Goal: Task Accomplishment & Management: Manage account settings

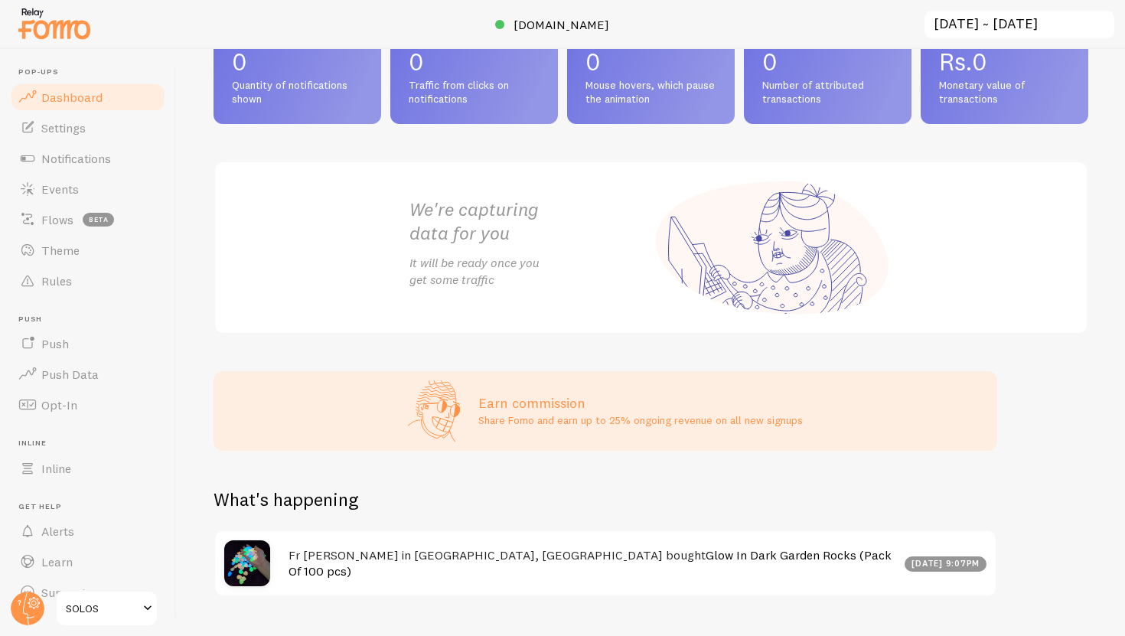
scroll to position [138, 0]
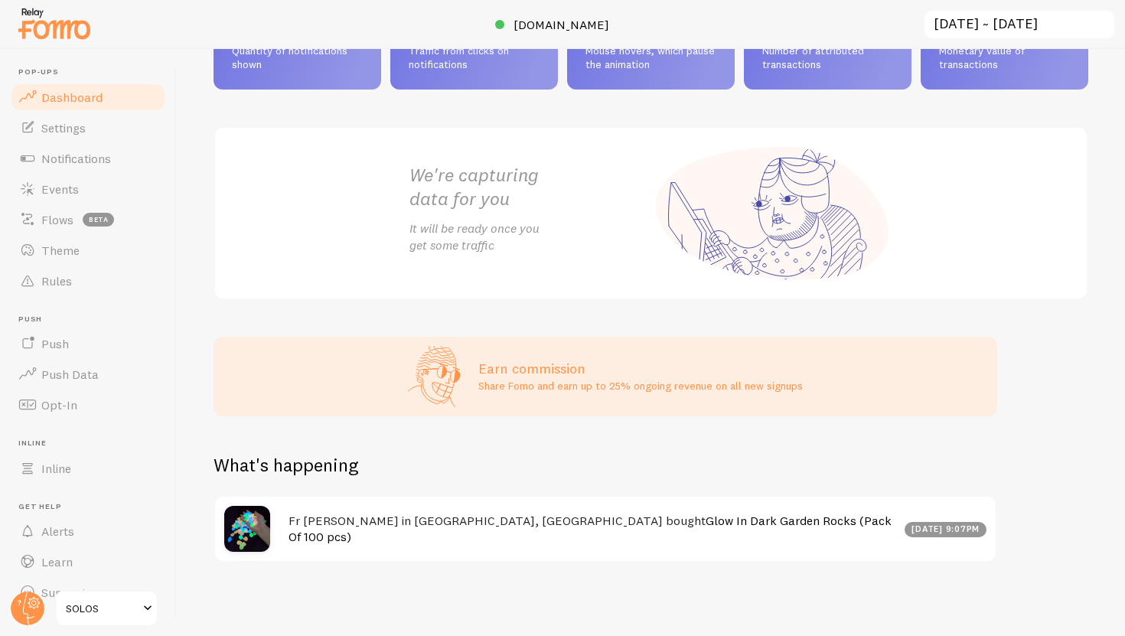
click at [918, 530] on div "[DATE] 9:07pm" at bounding box center [946, 529] width 83 height 15
click at [256, 527] on img at bounding box center [247, 529] width 46 height 46
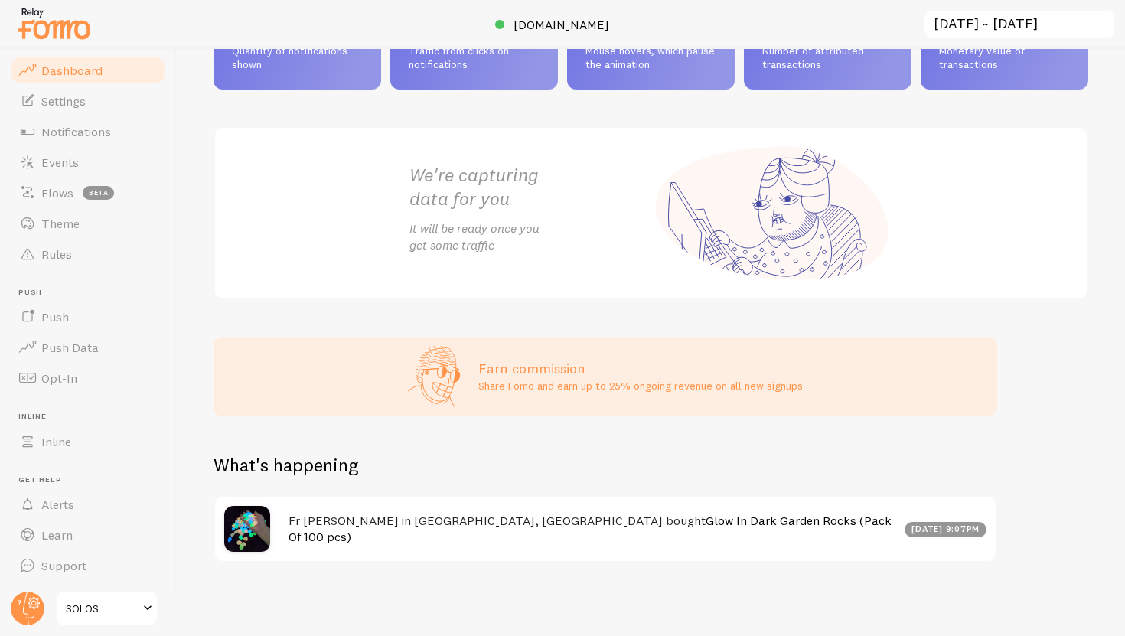
scroll to position [0, 0]
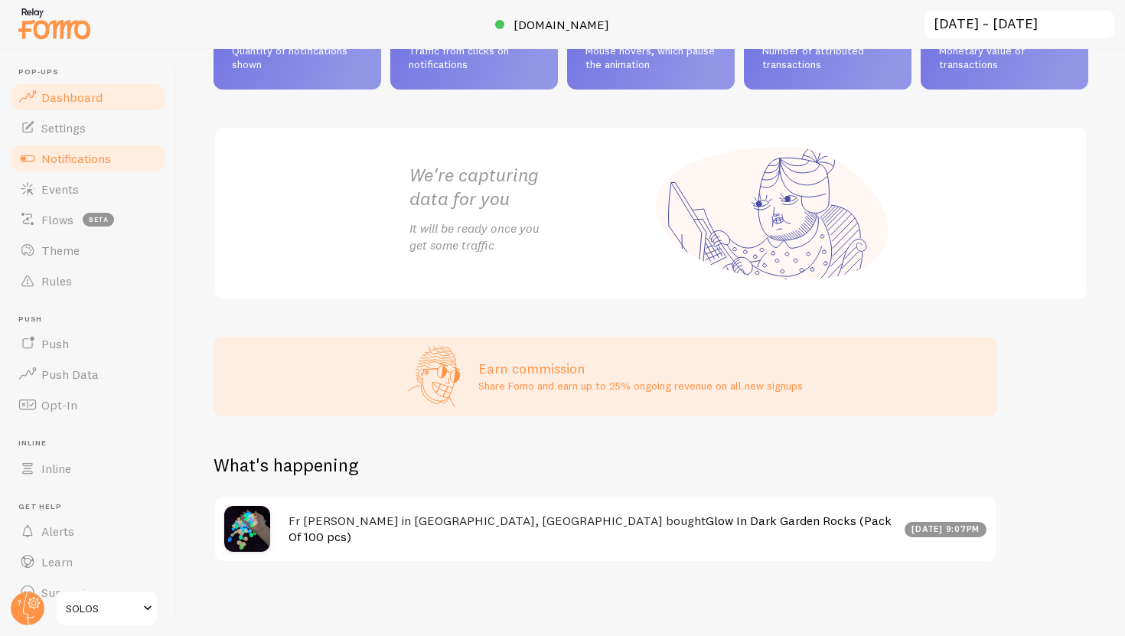
click at [75, 163] on span "Notifications" at bounding box center [76, 158] width 70 height 15
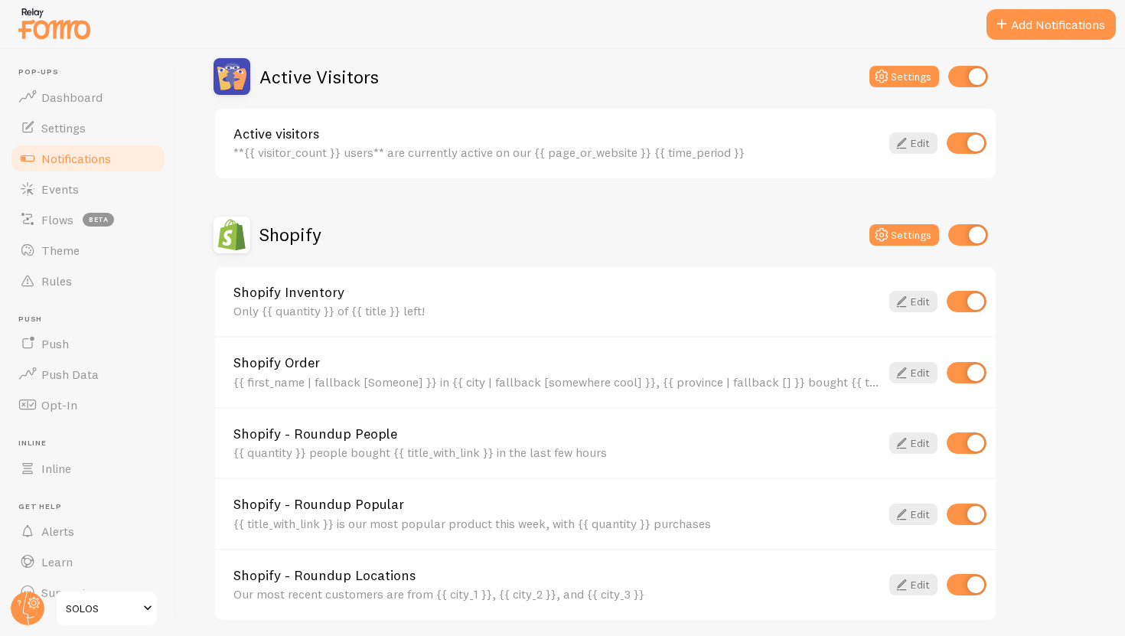
scroll to position [597, 0]
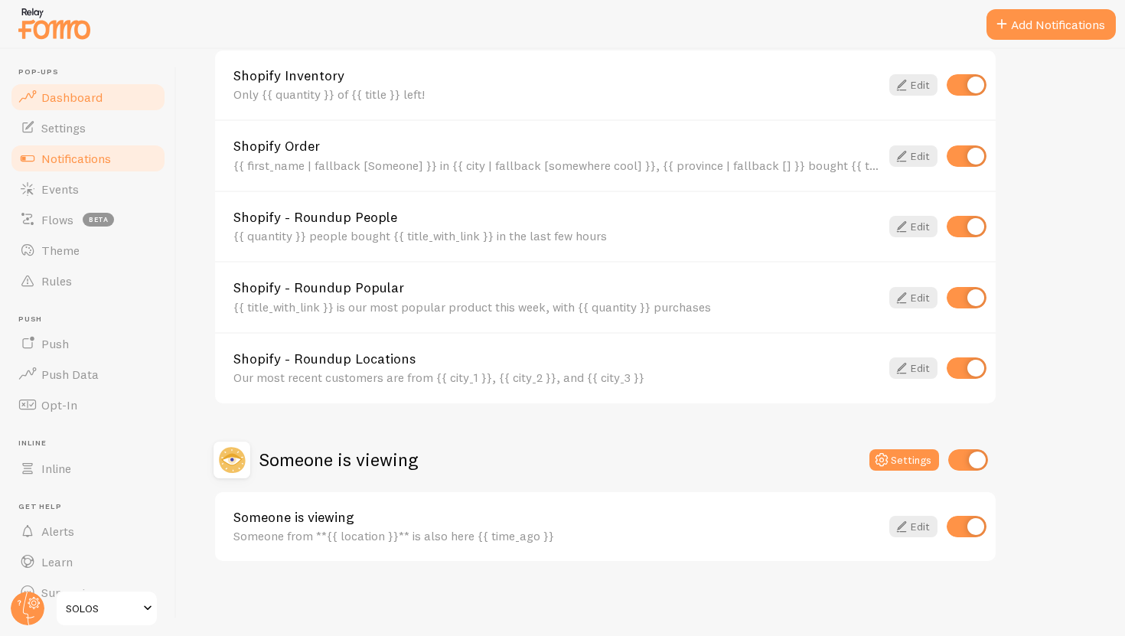
click at [63, 109] on link "Dashboard" at bounding box center [88, 97] width 158 height 31
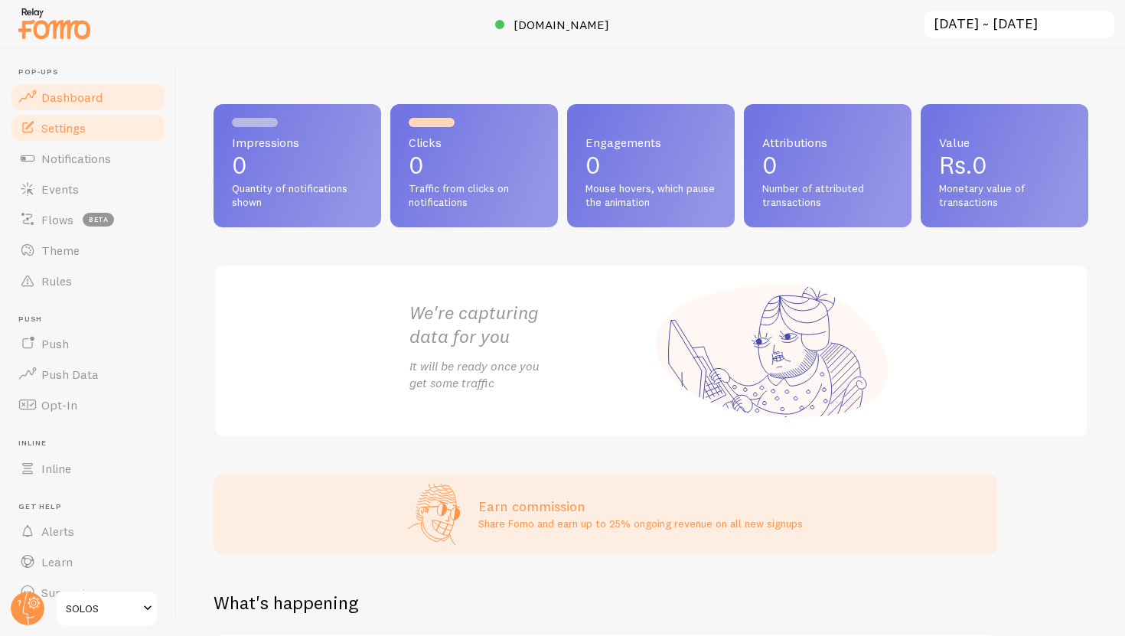
click at [79, 127] on span "Settings" at bounding box center [63, 127] width 44 height 15
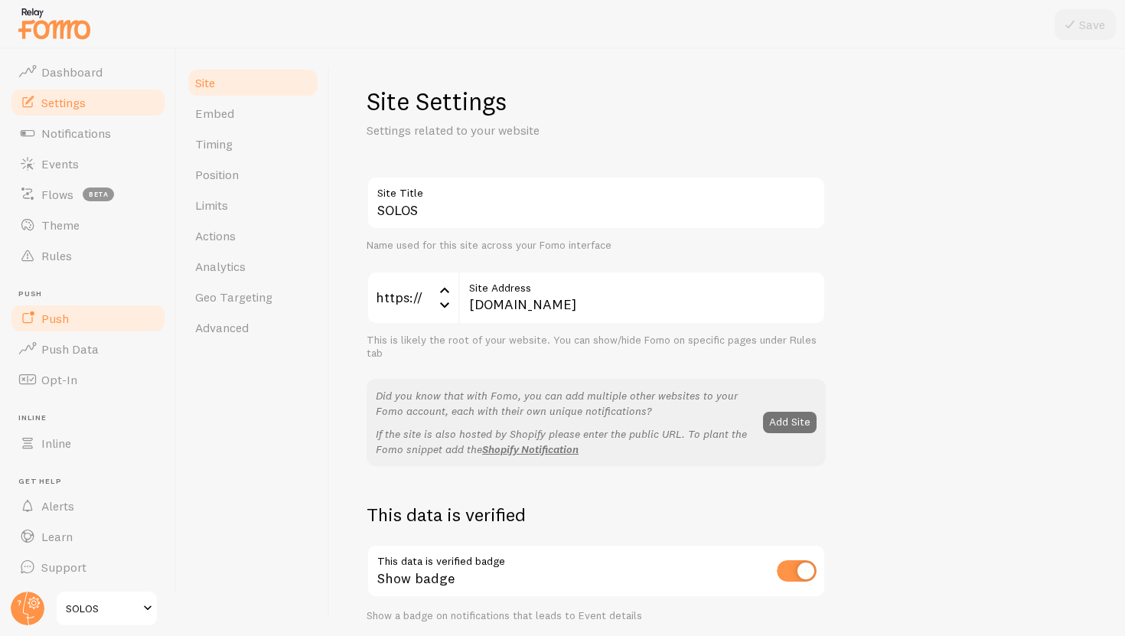
scroll to position [27, 0]
click at [77, 326] on link "Push" at bounding box center [88, 317] width 158 height 31
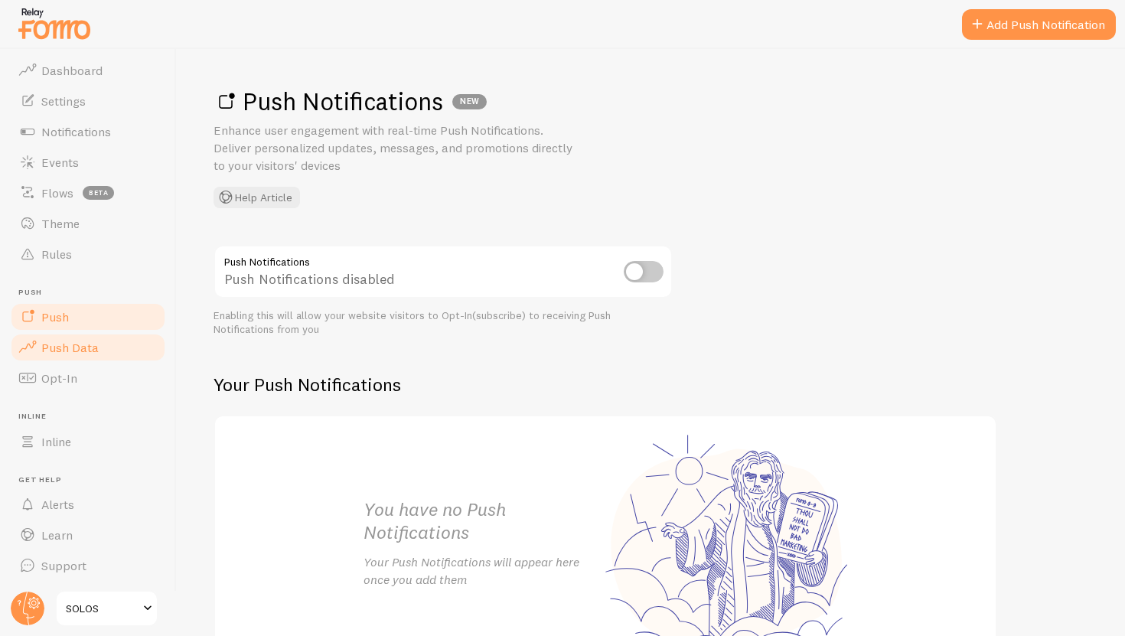
click at [86, 356] on link "Push Data" at bounding box center [88, 347] width 158 height 31
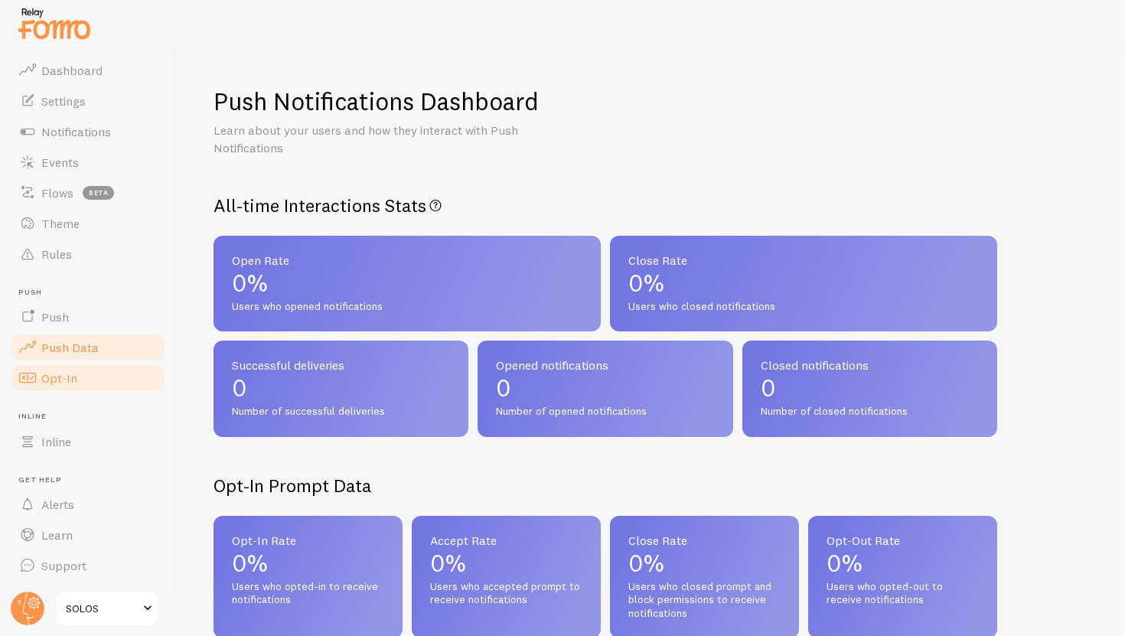
click at [67, 377] on span "Opt-In" at bounding box center [59, 377] width 36 height 15
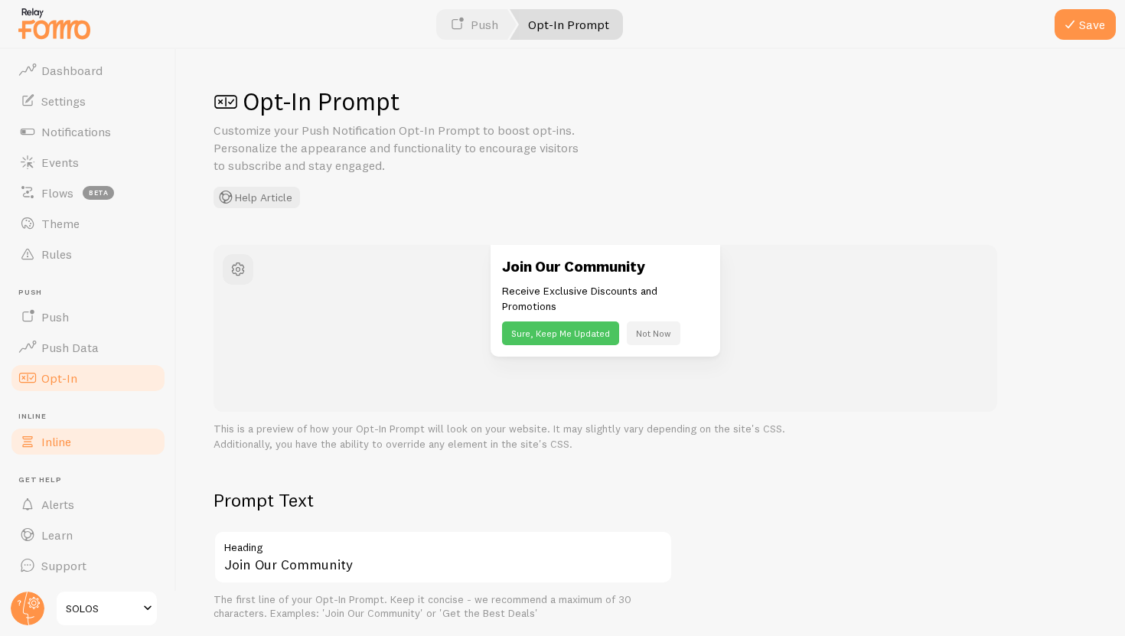
click at [67, 448] on span "Inline" at bounding box center [56, 441] width 30 height 15
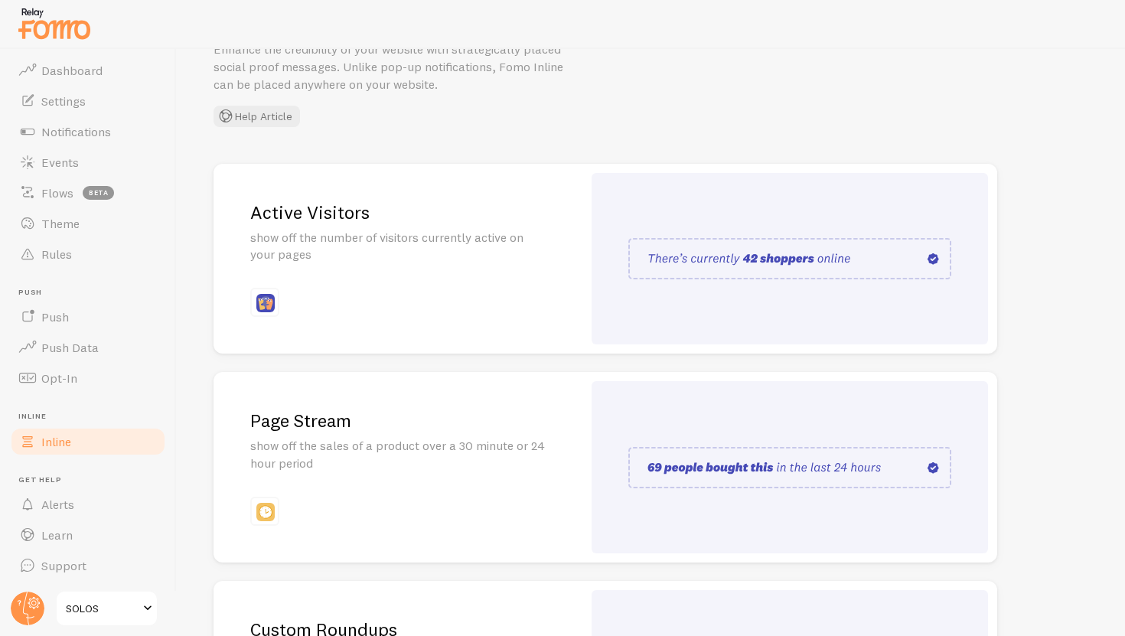
scroll to position [87, 0]
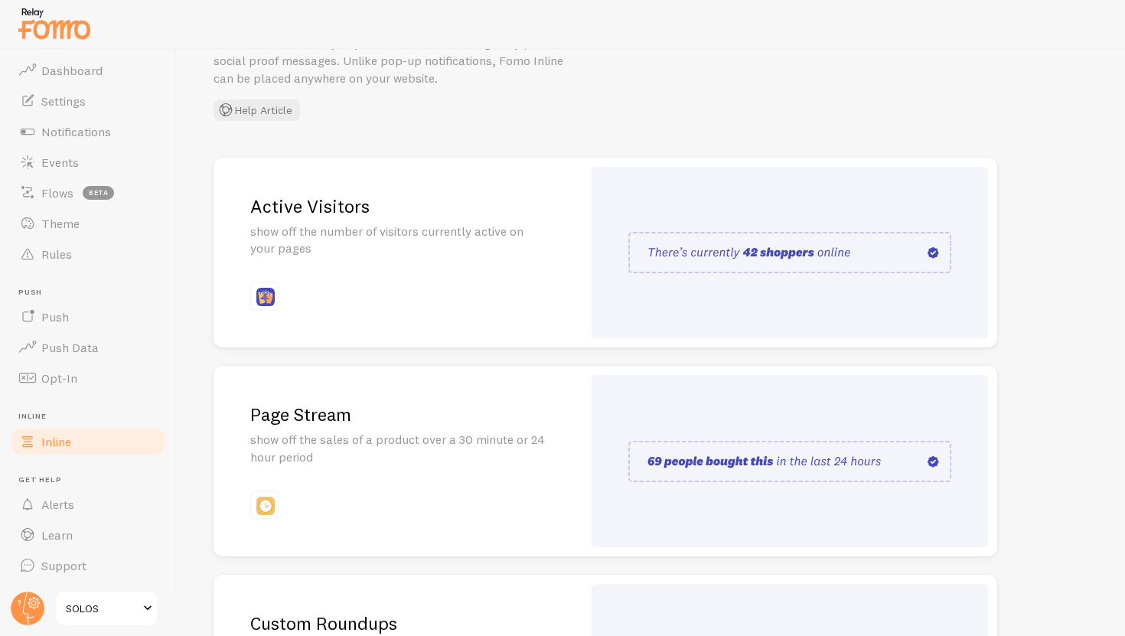
click at [779, 253] on img at bounding box center [789, 252] width 323 height 41
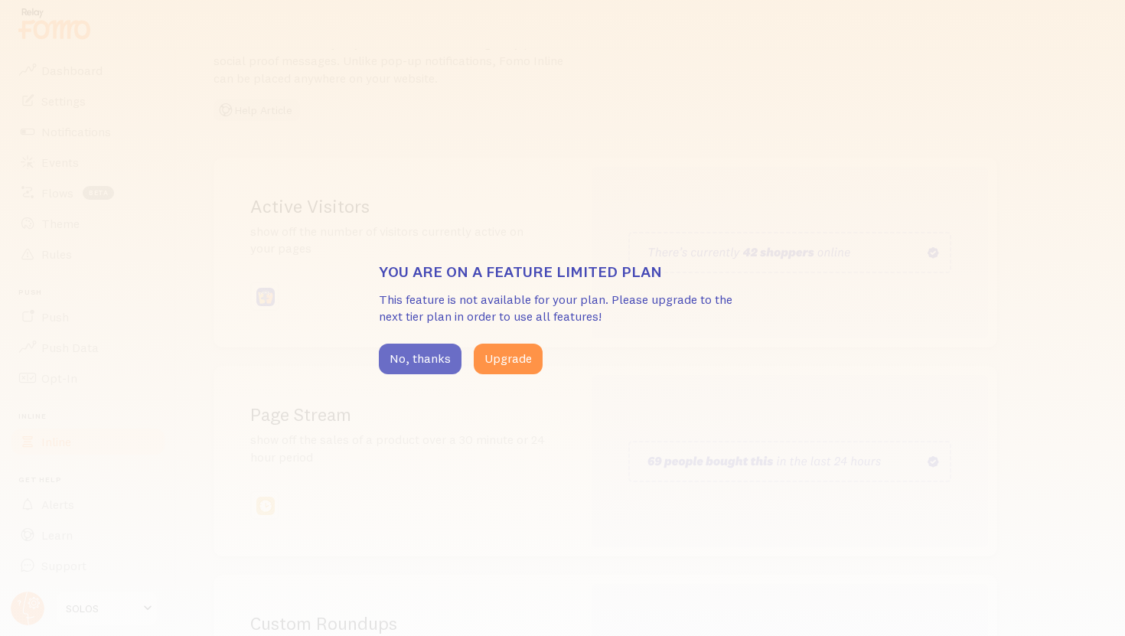
click at [447, 360] on button "No, thanks" at bounding box center [420, 359] width 83 height 31
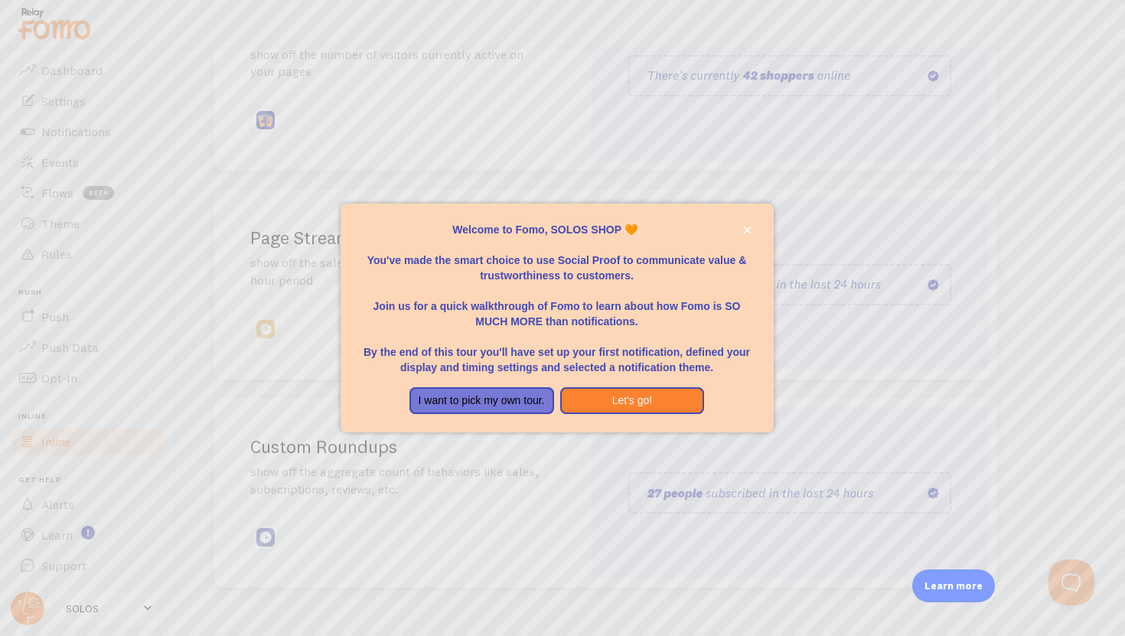
scroll to position [266, 0]
click at [746, 230] on icon "close," at bounding box center [747, 230] width 8 height 8
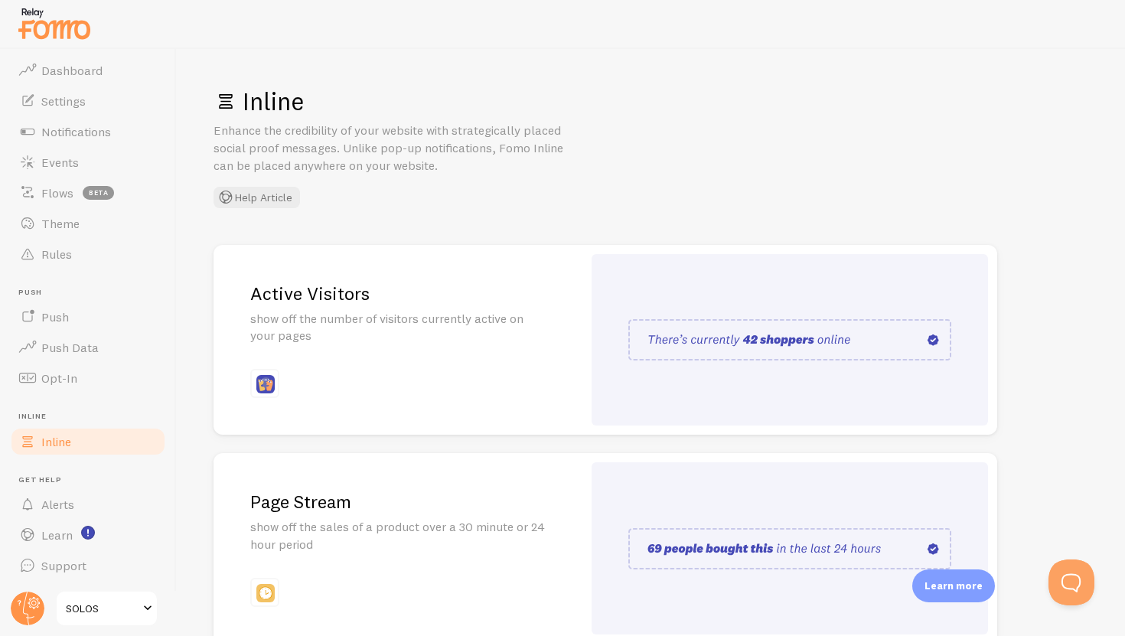
scroll to position [24, 0]
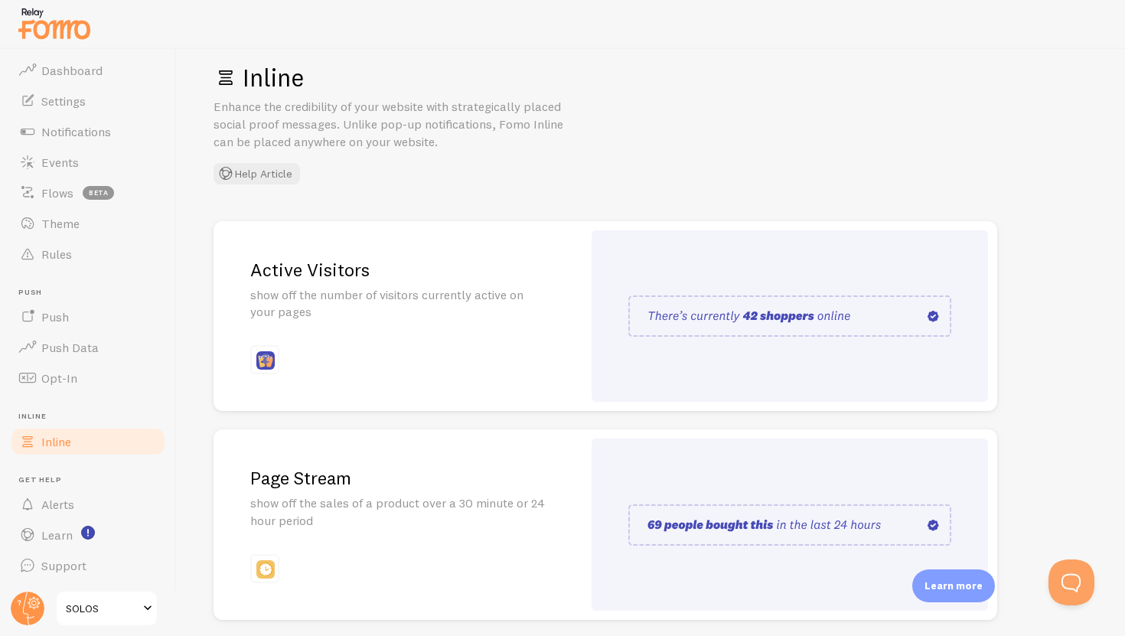
click at [353, 380] on div "Active Visitors show off the number of visitors currently active on your pages" at bounding box center [398, 316] width 369 height 191
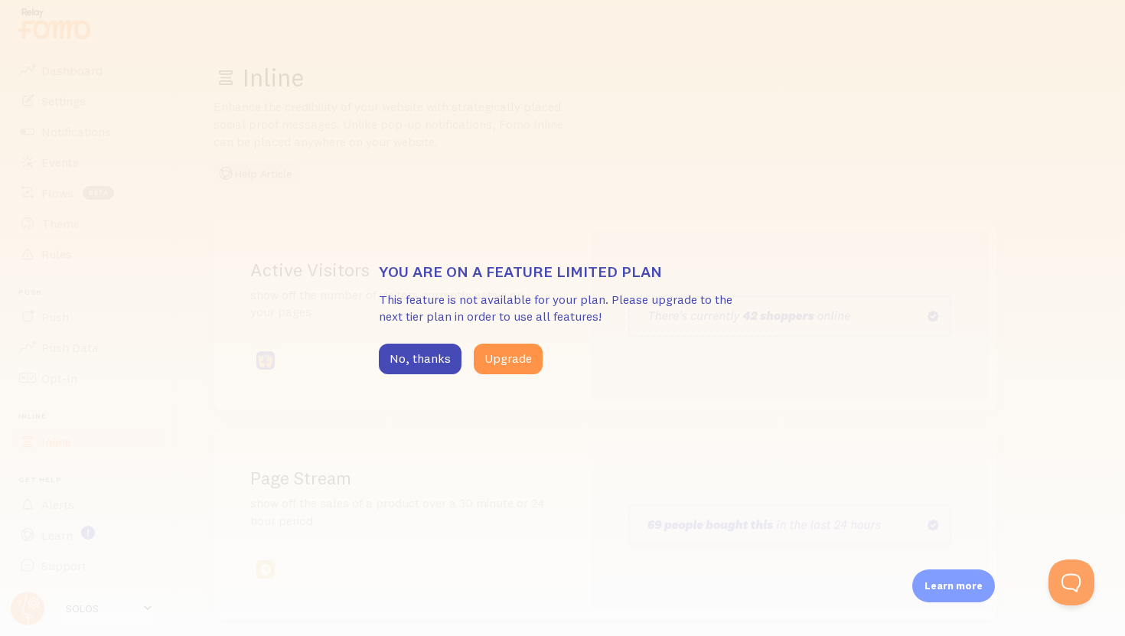
click at [353, 380] on div "You are on a feature limited plan This feature is not available for your plan. …" at bounding box center [562, 318] width 1125 height 636
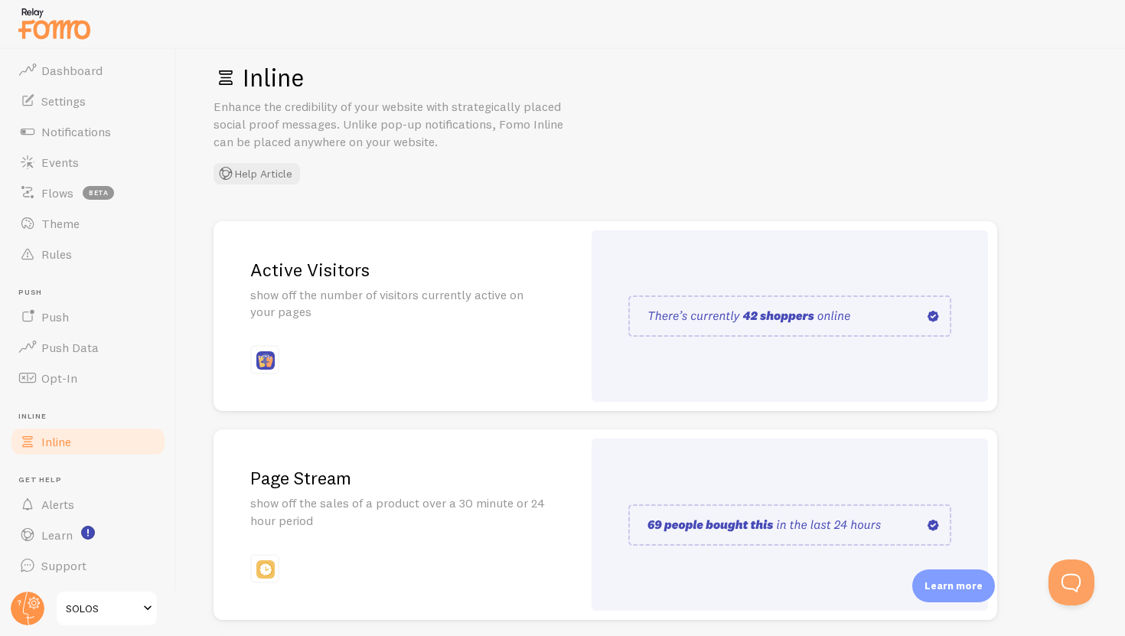
click at [353, 380] on div "Active Visitors show off the number of visitors currently active on your pages" at bounding box center [398, 316] width 369 height 191
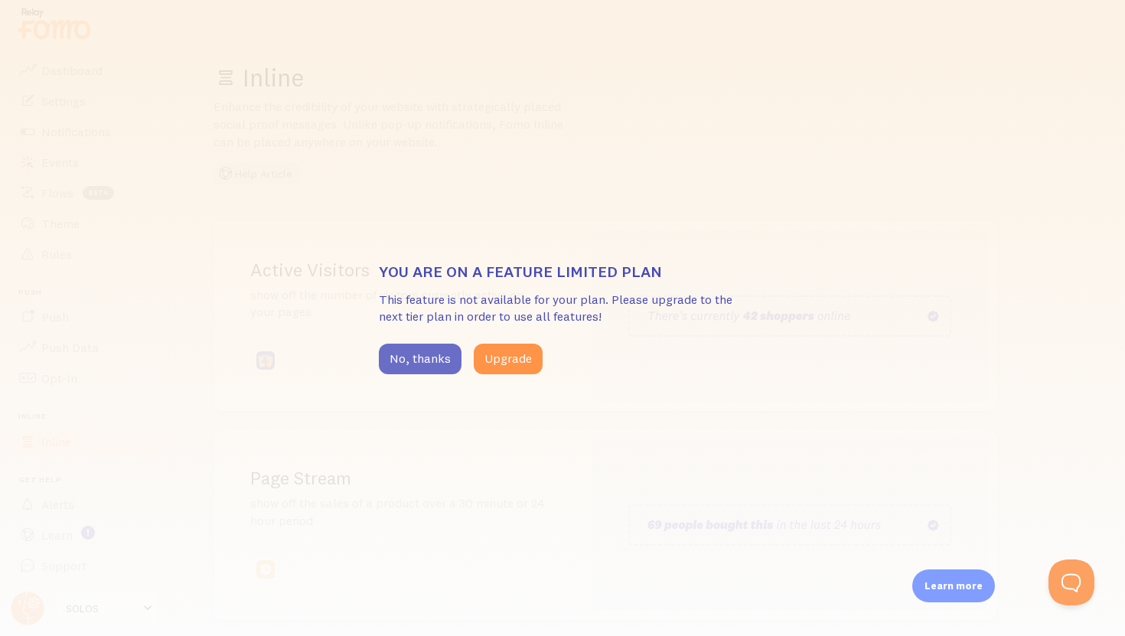
click at [414, 357] on button "No, thanks" at bounding box center [420, 359] width 83 height 31
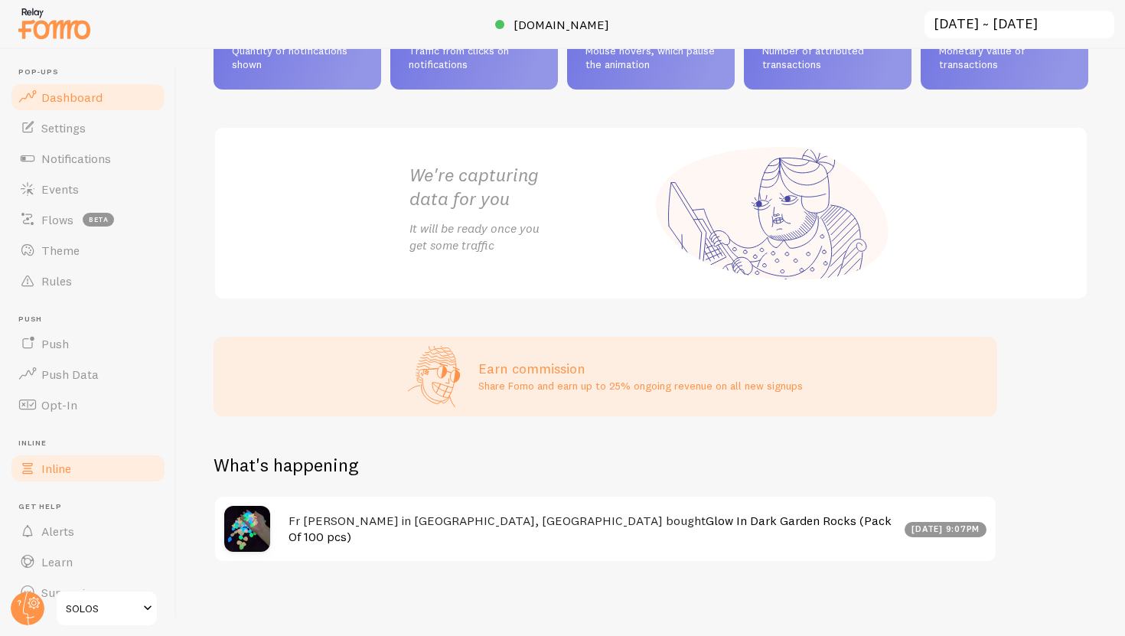
scroll to position [27, 0]
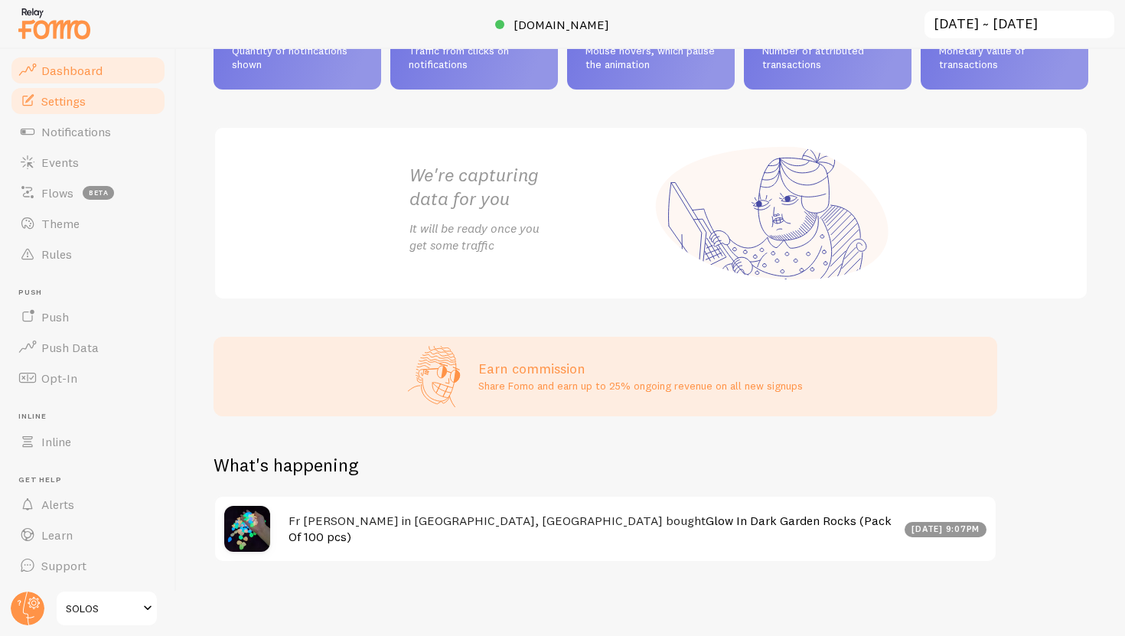
click at [104, 110] on link "Settings" at bounding box center [88, 101] width 158 height 31
